Goal: Task Accomplishment & Management: Manage account settings

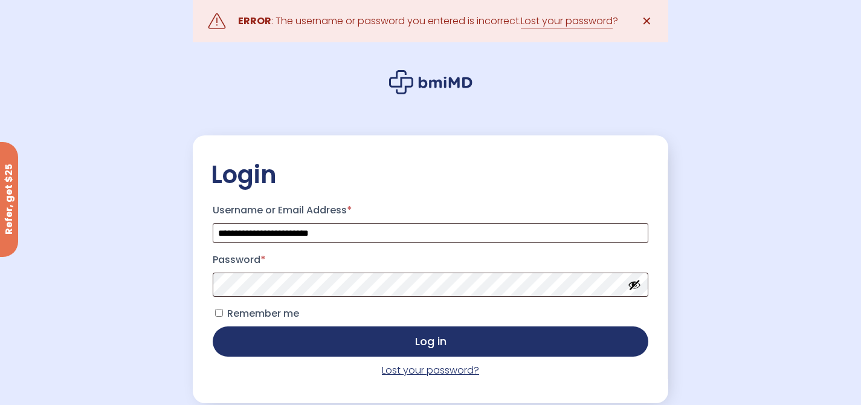
click at [428, 376] on link "Lost your password?" at bounding box center [430, 370] width 97 height 14
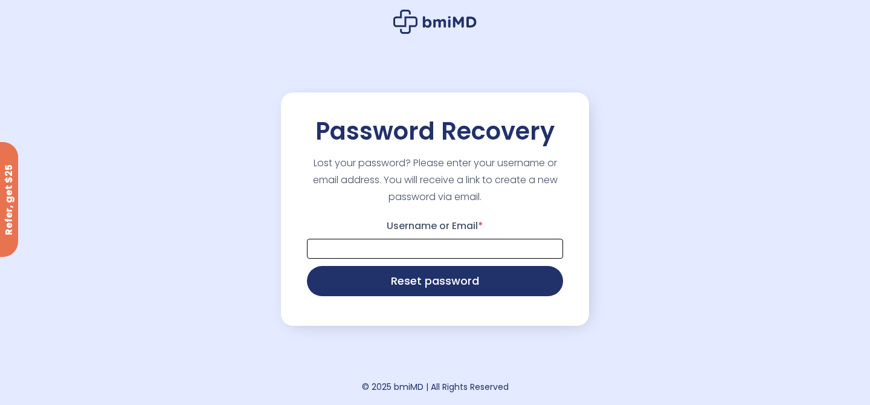
click at [380, 244] on input "Username or Email *" at bounding box center [435, 249] width 256 height 20
type input "**********"
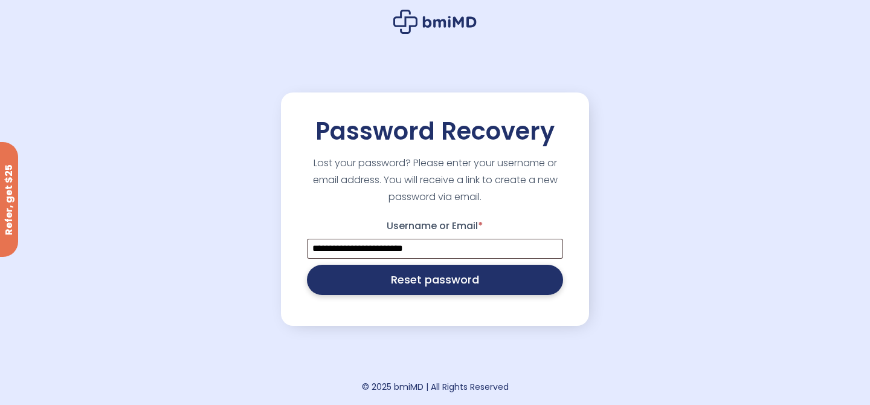
click at [397, 280] on button "Reset password" at bounding box center [435, 279] width 256 height 30
